Goal: Transaction & Acquisition: Purchase product/service

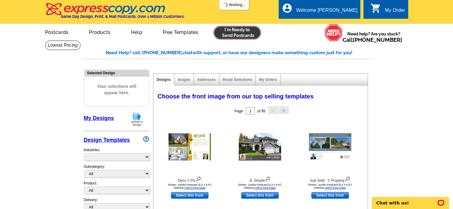
click at [228, 35] on link at bounding box center [237, 33] width 46 height 12
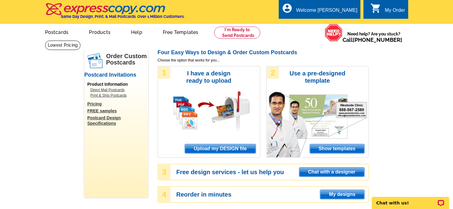
click at [207, 148] on span "Upload my DESIGN file" at bounding box center [220, 148] width 71 height 9
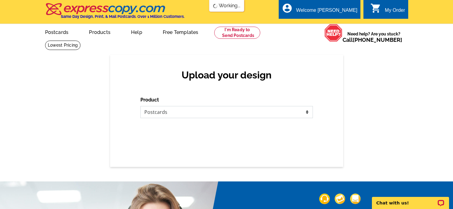
click at [205, 115] on select "Please select the type of file... Postcards Business Cards Letters and flyers G…" at bounding box center [226, 112] width 172 height 12
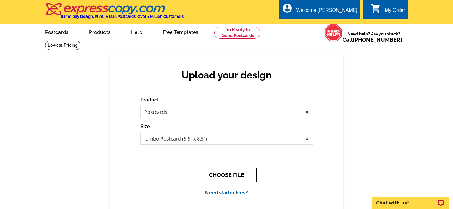
click at [212, 176] on button "CHOOSE FILE" at bounding box center [227, 175] width 60 height 14
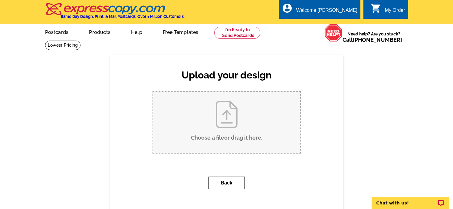
click at [217, 182] on button "Back" at bounding box center [226, 182] width 36 height 13
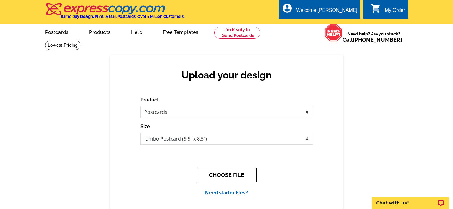
click at [219, 174] on button "CHOOSE FILE" at bounding box center [227, 175] width 60 height 14
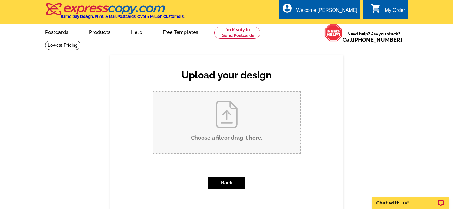
click at [220, 134] on input "Choose a file or drag it here ." at bounding box center [226, 122] width 147 height 61
click at [219, 125] on input "Choose a file or drag it here ." at bounding box center [226, 122] width 147 height 61
click at [226, 182] on button "Back" at bounding box center [226, 182] width 36 height 13
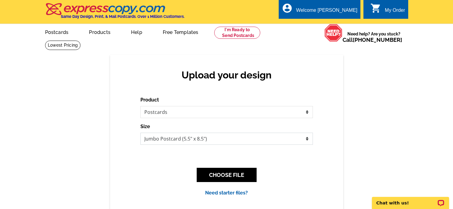
click at [157, 133] on select "Jumbo Postcard (5.5" x 8.5") Regular Postcard (4.25" x 5.6") Panoramic Postcard…" at bounding box center [226, 139] width 172 height 12
select select "3"
click at [246, 174] on button "CHOOSE FILE" at bounding box center [227, 175] width 60 height 14
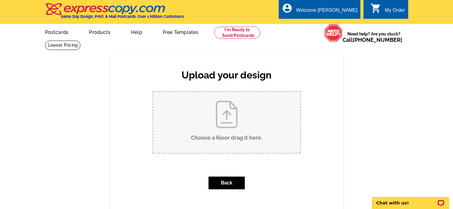
click at [233, 133] on input "Choose a file or drag it here ." at bounding box center [226, 122] width 147 height 61
type input "C:\fakepath\Panoramic Postcard Montpier 2.pdf"
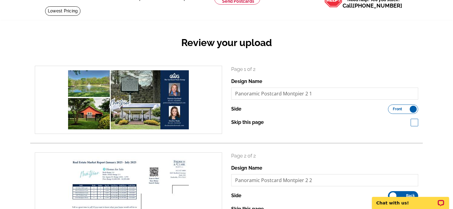
scroll to position [198, 0]
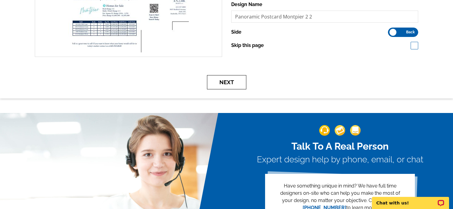
click at [231, 80] on button "Next" at bounding box center [226, 82] width 39 height 14
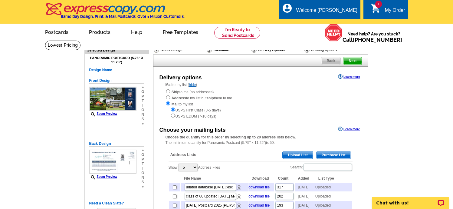
click at [299, 153] on span "Upload List" at bounding box center [298, 154] width 30 height 7
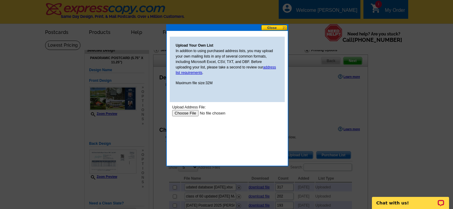
click at [187, 113] on input "file" at bounding box center [210, 113] width 77 height 6
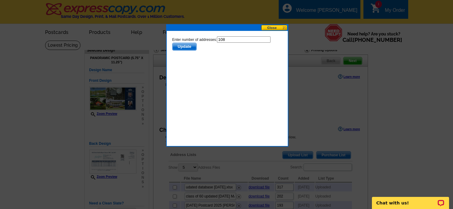
click at [181, 47] on span "Update" at bounding box center [184, 46] width 24 height 7
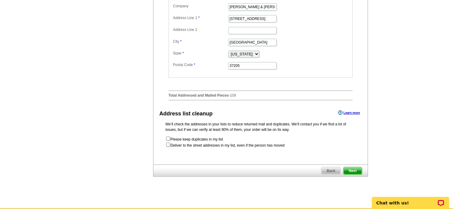
scroll to position [277, 0]
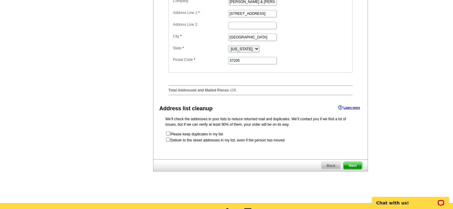
click at [352, 169] on span "Next" at bounding box center [352, 165] width 18 height 7
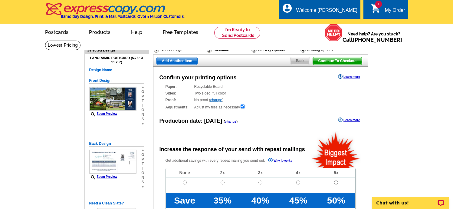
radio input "false"
click at [184, 182] on input "radio" at bounding box center [185, 182] width 4 height 4
radio input "true"
click at [178, 62] on span "Add Another Item" at bounding box center [177, 60] width 41 height 7
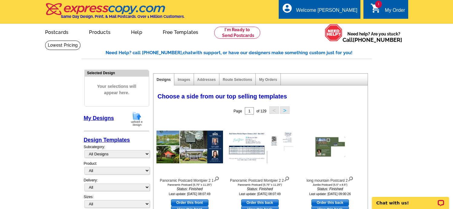
click at [108, 119] on link "My Designs" at bounding box center [99, 118] width 30 height 6
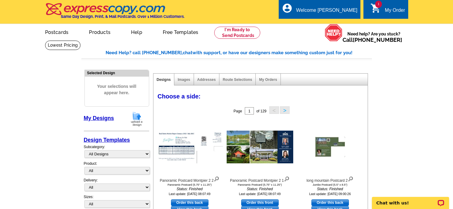
click at [135, 121] on img at bounding box center [137, 118] width 16 height 15
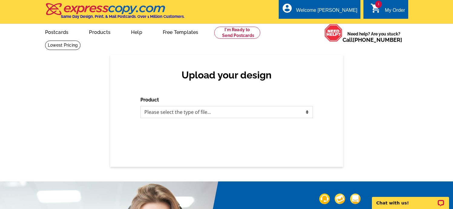
click at [152, 115] on select "Please select the type of file... Postcards Business Cards Letters and flyers G…" at bounding box center [226, 112] width 172 height 12
select select "1"
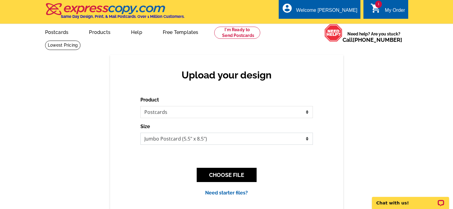
click at [152, 139] on select "Jumbo Postcard (5.5" x 8.5") Regular Postcard (4.25" x 5.6") Panoramic Postcard…" at bounding box center [226, 139] width 172 height 12
select select "3"
click at [228, 174] on button "CHOOSE FILE" at bounding box center [227, 175] width 60 height 14
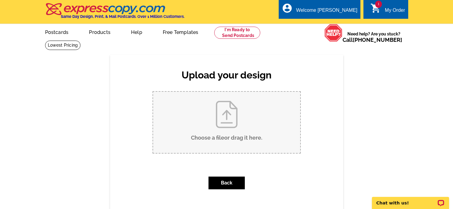
click at [233, 133] on input "Choose a file or drag it here ." at bounding box center [226, 122] width 147 height 61
type input "C:\fakepath\Panoramic Postcard Cottonwood.pdf"
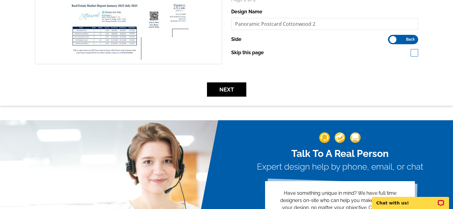
scroll to position [199, 0]
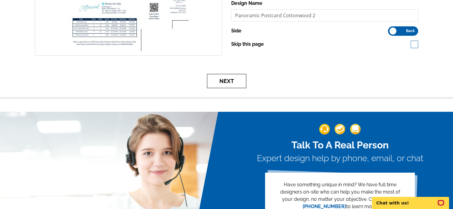
click at [226, 79] on button "Next" at bounding box center [226, 81] width 39 height 14
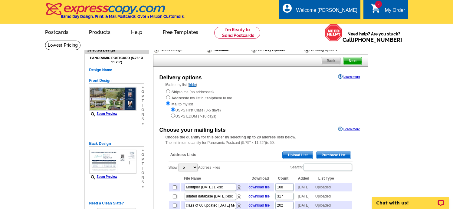
click at [286, 156] on span "Upload List" at bounding box center [298, 154] width 30 height 7
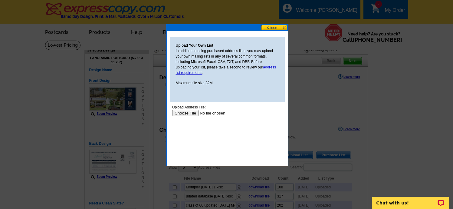
click at [183, 115] on input "file" at bounding box center [210, 113] width 77 height 6
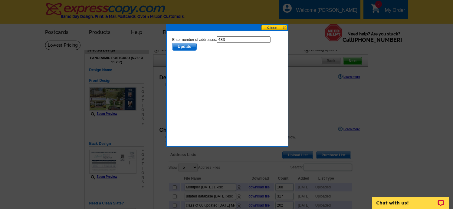
click at [183, 46] on span "Update" at bounding box center [184, 46] width 24 height 7
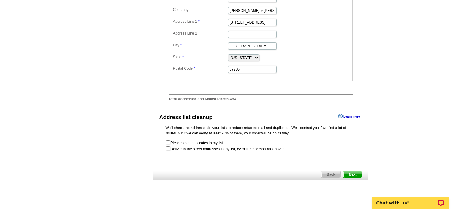
scroll to position [341, 0]
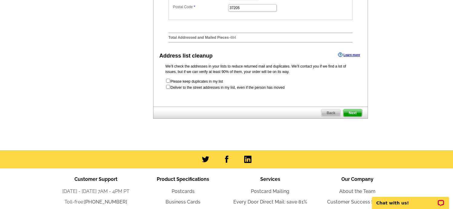
click at [353, 116] on span "Next" at bounding box center [352, 112] width 18 height 7
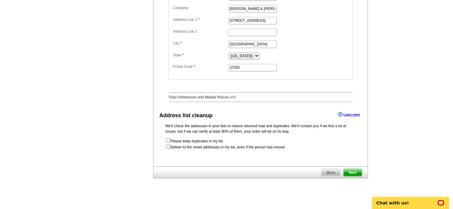
scroll to position [245, 0]
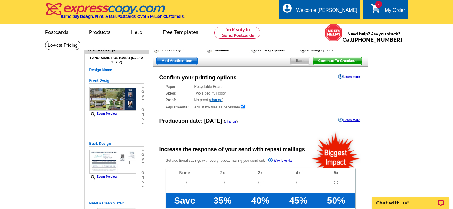
radio input "false"
click at [185, 182] on input "radio" at bounding box center [185, 182] width 4 height 4
radio input "true"
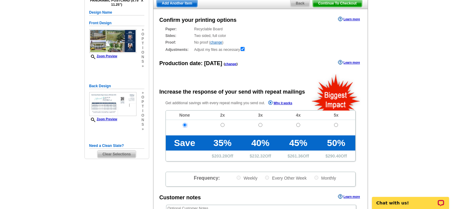
scroll to position [169, 0]
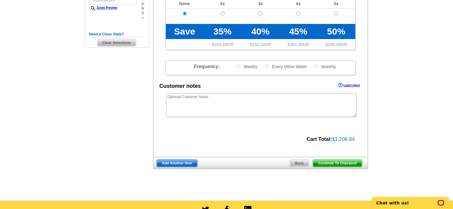
click at [320, 164] on span "Continue To Checkout" at bounding box center [337, 162] width 49 height 7
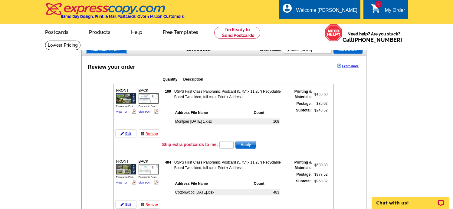
click at [129, 102] on img at bounding box center [126, 98] width 20 height 10
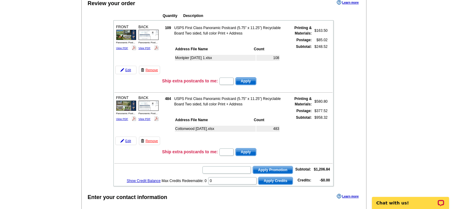
scroll to position [70, 0]
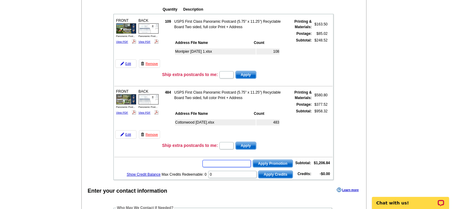
click at [236, 165] on input "text" at bounding box center [226, 163] width 48 height 7
type input "chat20"
click at [269, 165] on span "Apply Promotion" at bounding box center [273, 163] width 40 height 7
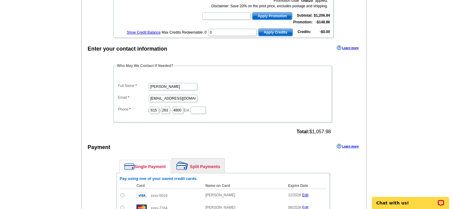
scroll to position [273, 0]
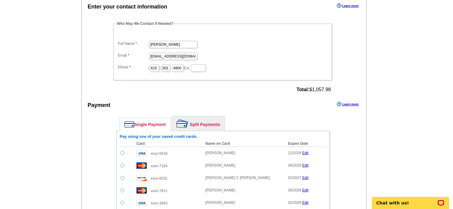
click at [212, 124] on link "Split Payments" at bounding box center [198, 123] width 53 height 15
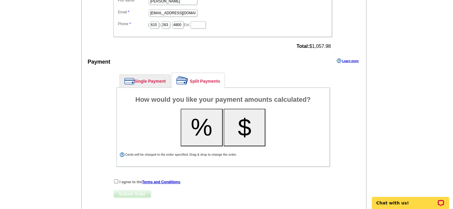
scroll to position [317, 0]
click at [199, 136] on button "%" at bounding box center [202, 128] width 42 height 38
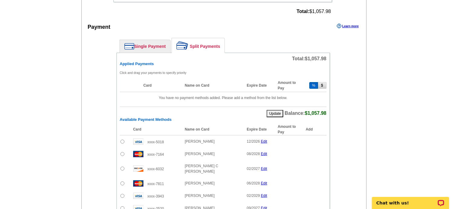
scroll to position [372, 0]
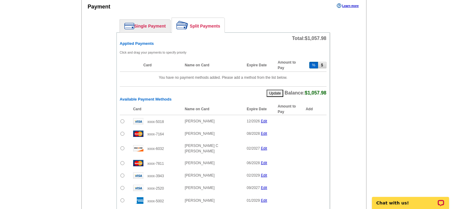
click at [122, 173] on input "radio" at bounding box center [122, 175] width 4 height 4
radio input "true"
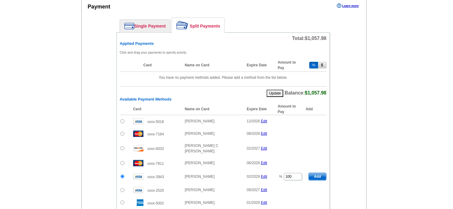
click at [122, 188] on input "radio" at bounding box center [122, 190] width 4 height 4
radio input "true"
click at [122, 173] on input "radio" at bounding box center [122, 175] width 4 height 4
radio input "true"
click at [200, 26] on link "Split Payments" at bounding box center [198, 25] width 53 height 15
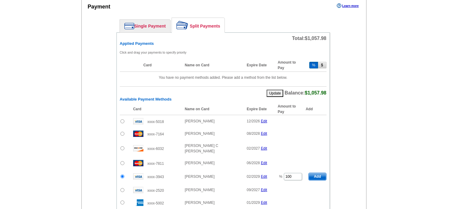
click at [313, 64] on button "%" at bounding box center [313, 65] width 9 height 7
click at [314, 66] on button "%" at bounding box center [313, 65] width 9 height 7
drag, startPoint x: 295, startPoint y: 172, endPoint x: 284, endPoint y: 171, distance: 11.9
click at [284, 171] on td "% 100" at bounding box center [290, 176] width 31 height 15
click at [319, 173] on span "Add" at bounding box center [317, 176] width 17 height 7
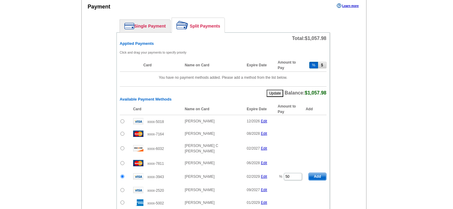
type input "100"
radio input "false"
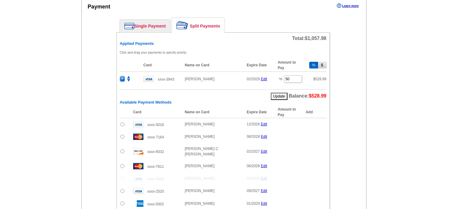
click at [122, 189] on input "radio" at bounding box center [122, 191] width 4 height 4
click at [317, 188] on span "Add" at bounding box center [317, 191] width 17 height 7
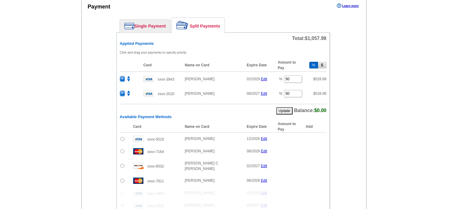
radio input "false"
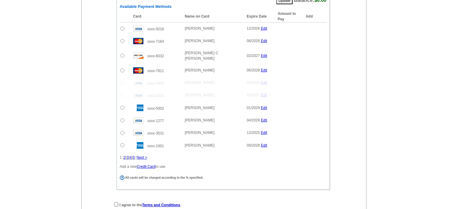
scroll to position [542, 0]
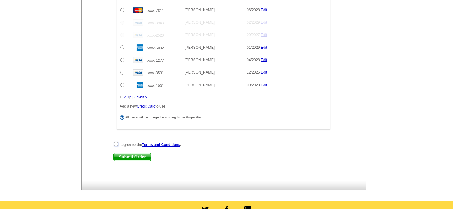
click at [116, 142] on input "checkbox" at bounding box center [116, 144] width 4 height 4
checkbox input "true"
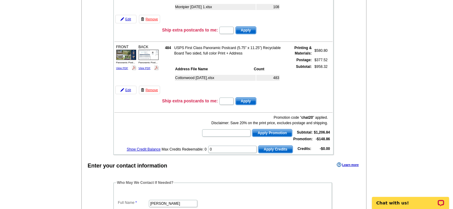
scroll to position [107, 0]
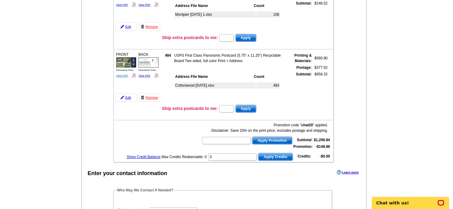
click at [120, 76] on link "View PDF" at bounding box center [122, 75] width 12 height 3
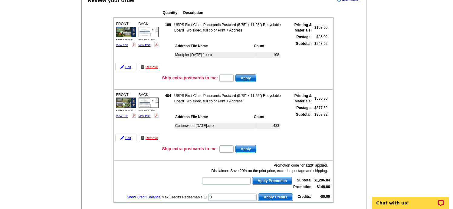
scroll to position [62, 0]
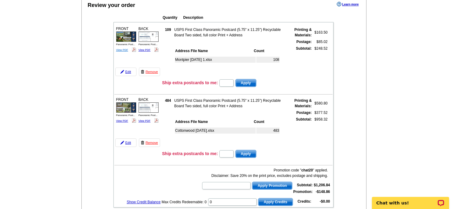
click at [119, 49] on link "View PDF" at bounding box center [122, 49] width 12 height 3
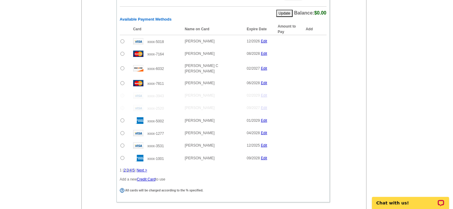
scroll to position [557, 0]
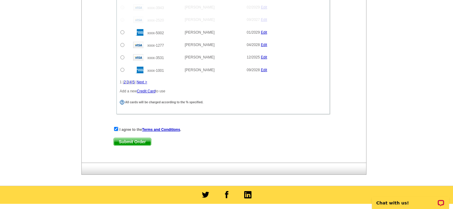
click at [132, 138] on span "Submit Order" at bounding box center [132, 141] width 37 height 7
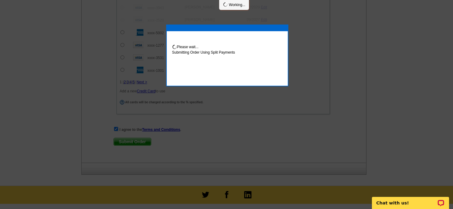
scroll to position [588, 0]
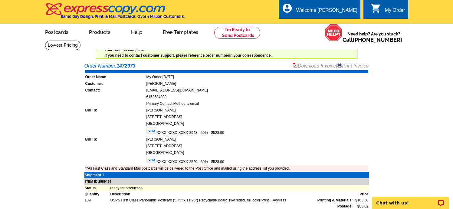
click at [309, 65] on link "Download Invoice" at bounding box center [314, 65] width 43 height 5
